Goal: Find specific page/section: Find specific page/section

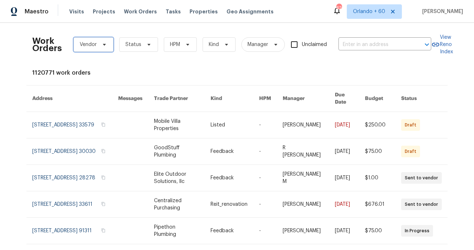
click at [96, 49] on span "Vendor" at bounding box center [94, 44] width 40 height 14
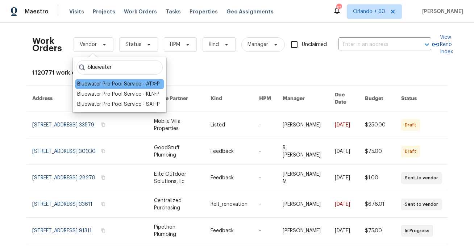
type input "bluewater"
click at [102, 88] on div "Bluewater Pro Pool Service - ATX-P" at bounding box center [119, 84] width 89 height 10
click at [110, 83] on div "Bluewater Pro Pool Service - ATX-P" at bounding box center [118, 83] width 83 height 7
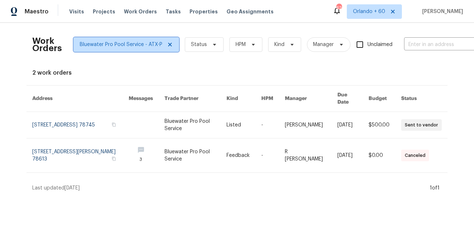
click at [169, 45] on icon at bounding box center [170, 45] width 4 height 4
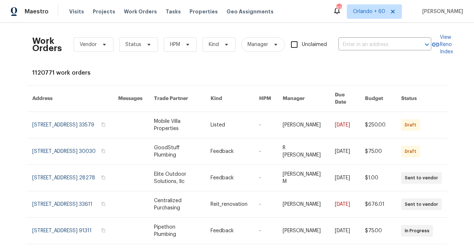
click at [223, 80] on div "Work Orders Vendor Status HPM Kind Manager Unclaimed ​ View Reno Index 1120771 …" at bounding box center [236, 208] width 409 height 358
